Goal: Navigation & Orientation: Find specific page/section

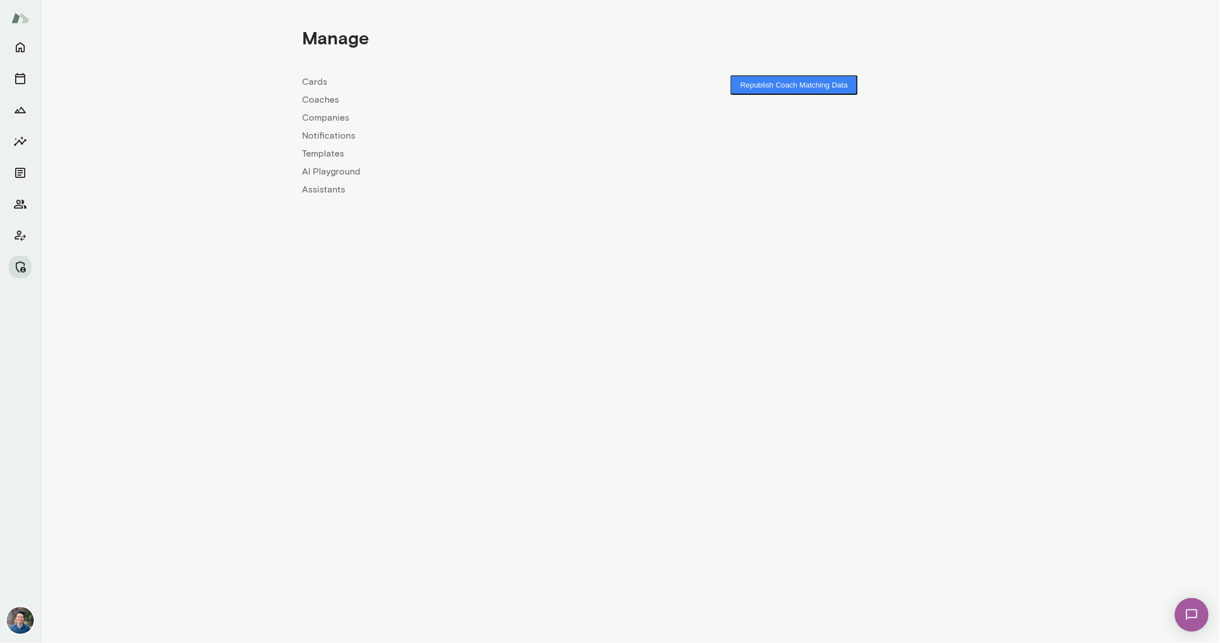
click at [317, 120] on link "Companies" at bounding box center [467, 117] width 328 height 13
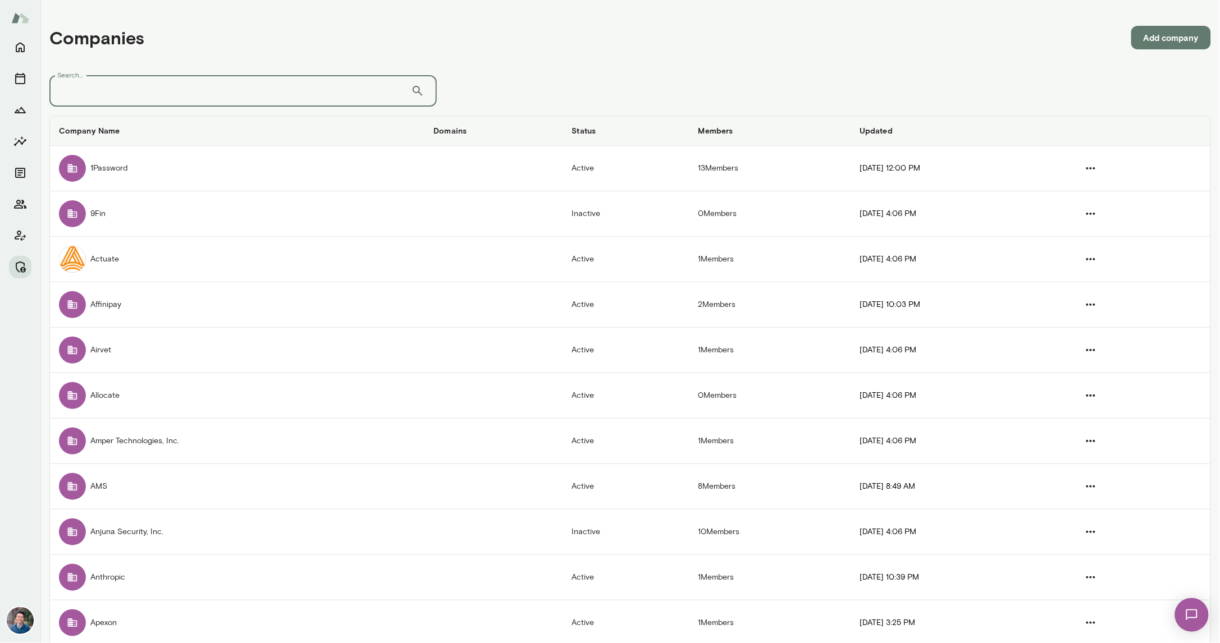
click at [249, 99] on input "Search..." at bounding box center [229, 90] width 361 height 31
type input "*****"
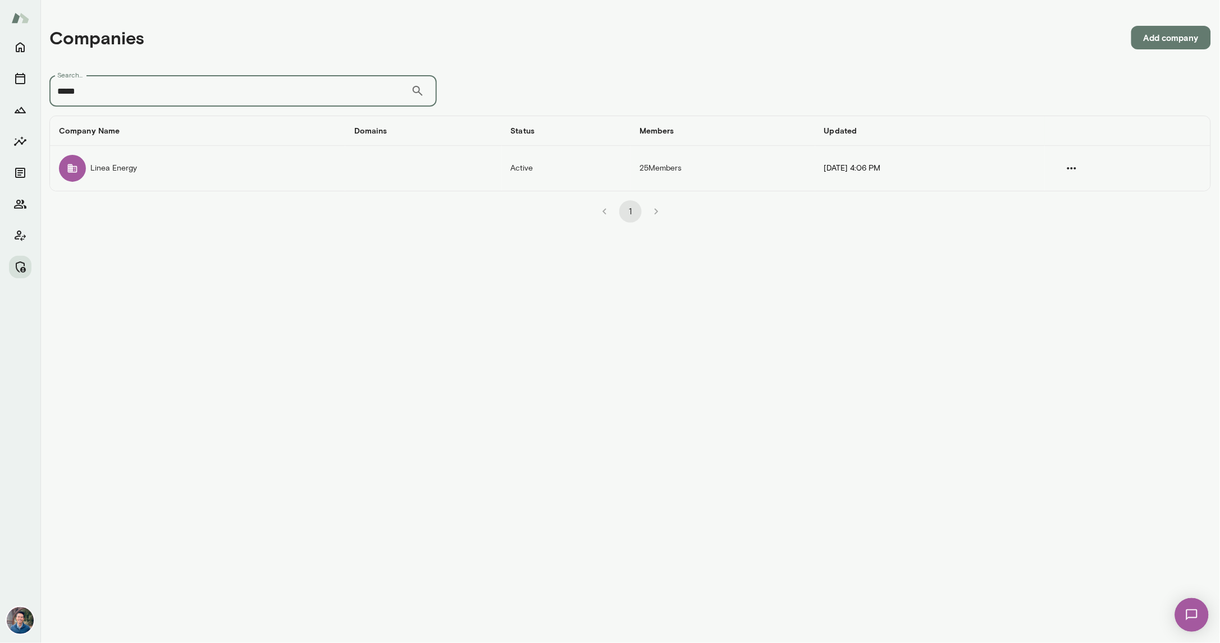
click at [206, 160] on td "Linea Energy" at bounding box center [197, 168] width 295 height 45
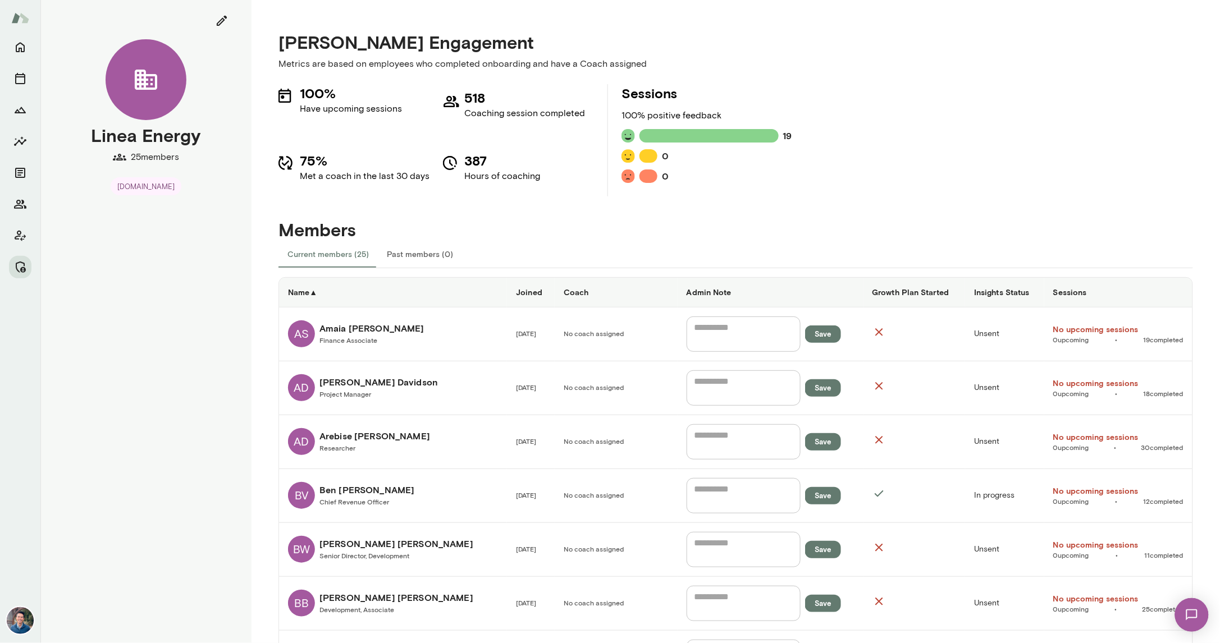
click at [1100, 289] on h6 "Sessions" at bounding box center [1118, 292] width 130 height 11
click at [1089, 288] on h6 "Sessions ▲" at bounding box center [1118, 292] width 130 height 11
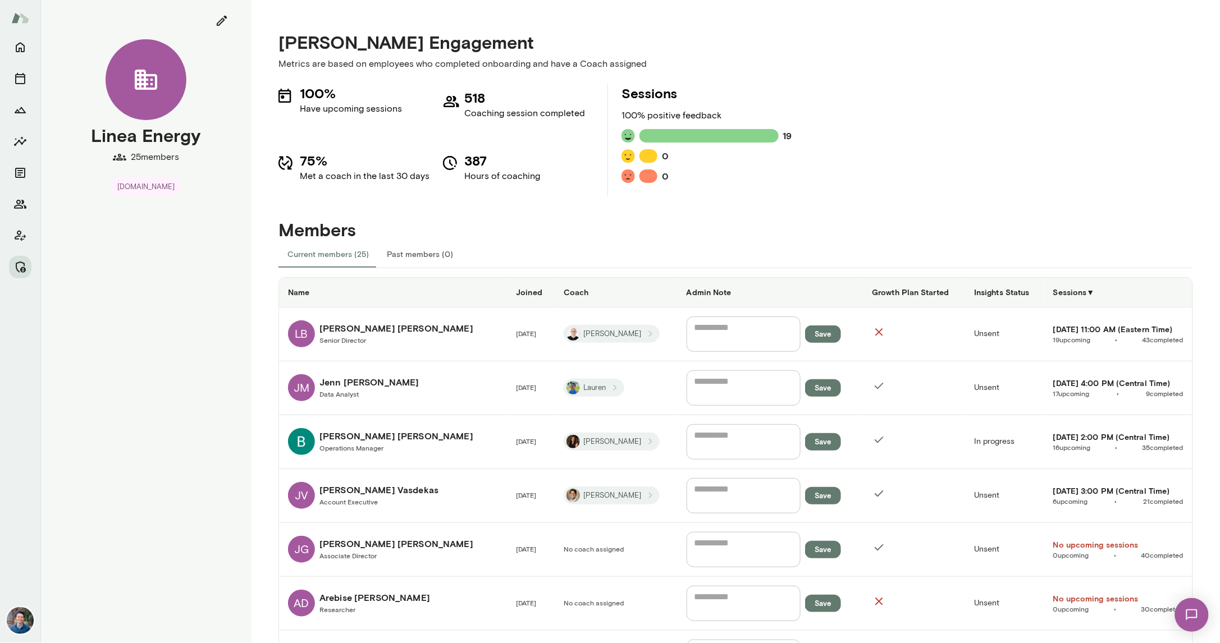
click at [367, 327] on h6 "Lindsay Broughel" at bounding box center [396, 328] width 154 height 13
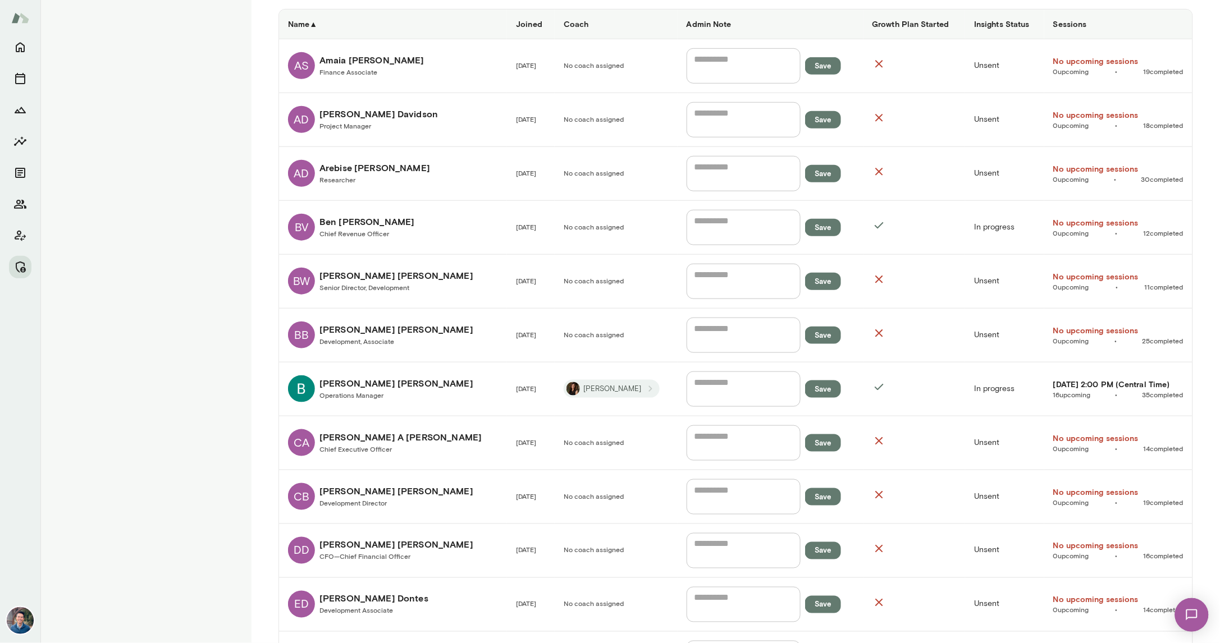
scroll to position [416, 0]
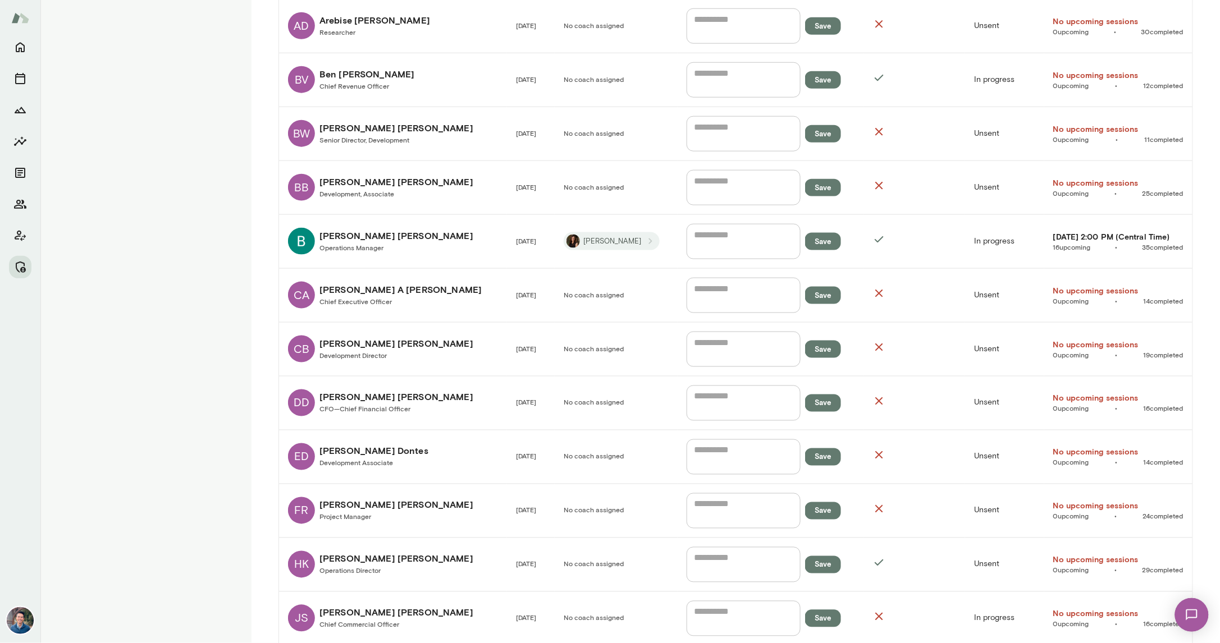
click at [374, 241] on h6 "Brittany Taylor" at bounding box center [396, 235] width 154 height 13
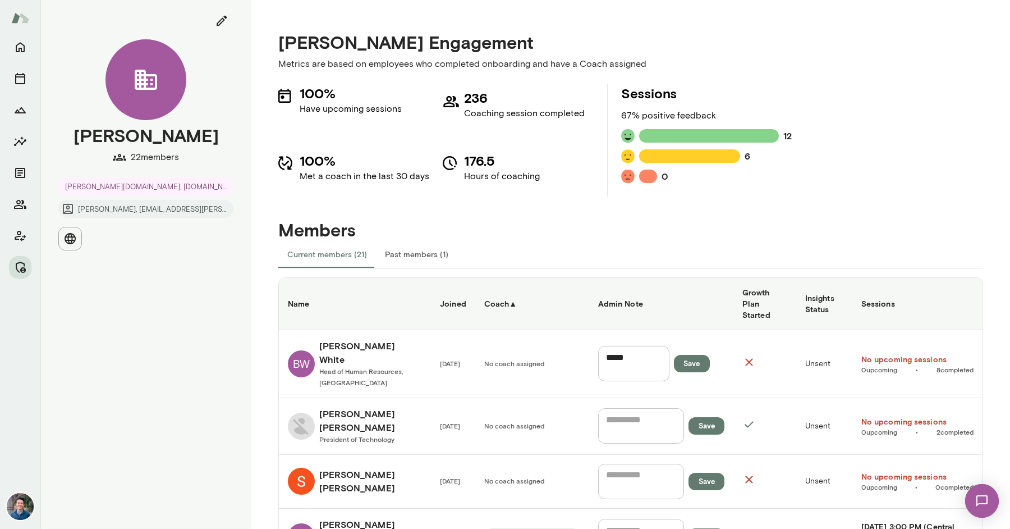
scroll to position [929, 0]
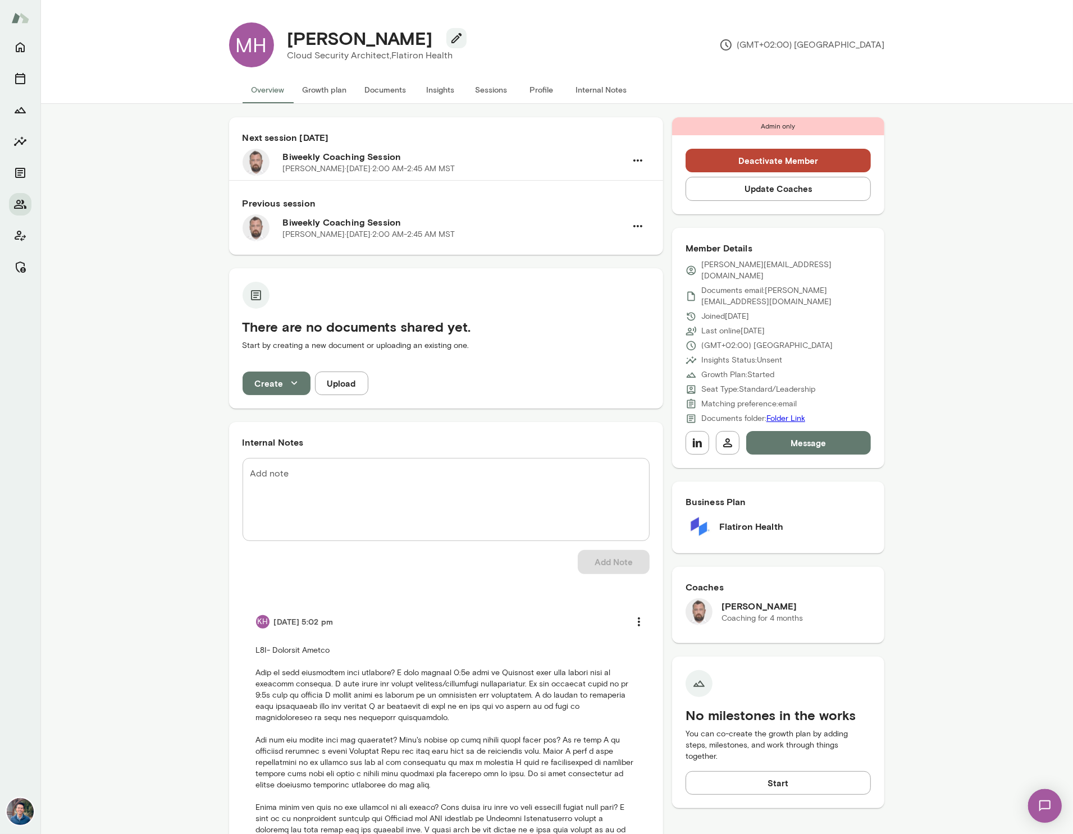
click at [498, 237] on div "[PERSON_NAME][DATE] · 2:00 AM-2:45 AM MST" at bounding box center [454, 234] width 343 height 11
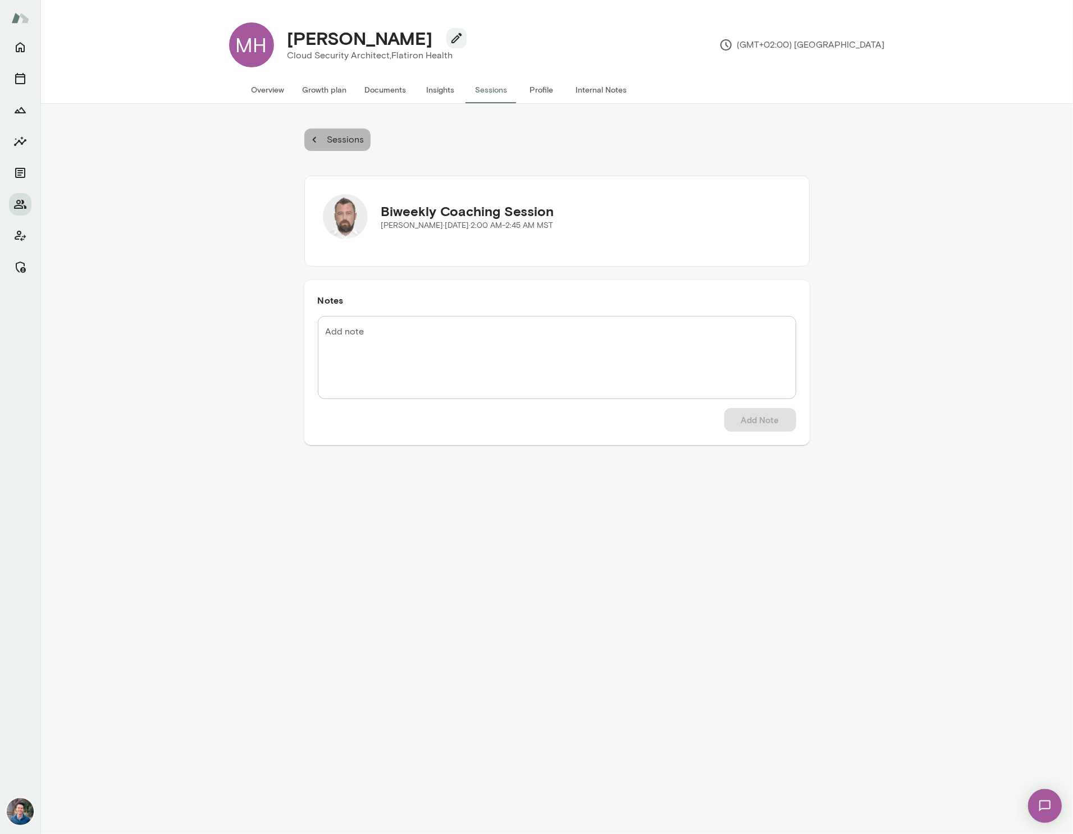
click at [342, 139] on p "Sessions" at bounding box center [344, 139] width 39 height 13
